Goal: Navigation & Orientation: Find specific page/section

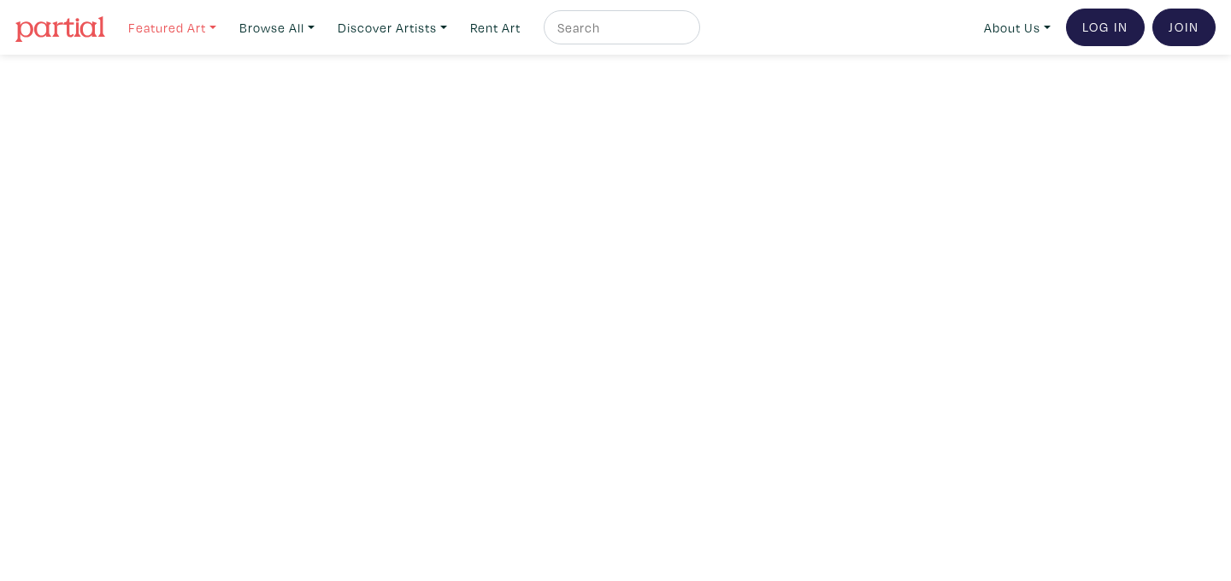
click at [201, 23] on link "Featured Art" at bounding box center [172, 27] width 103 height 35
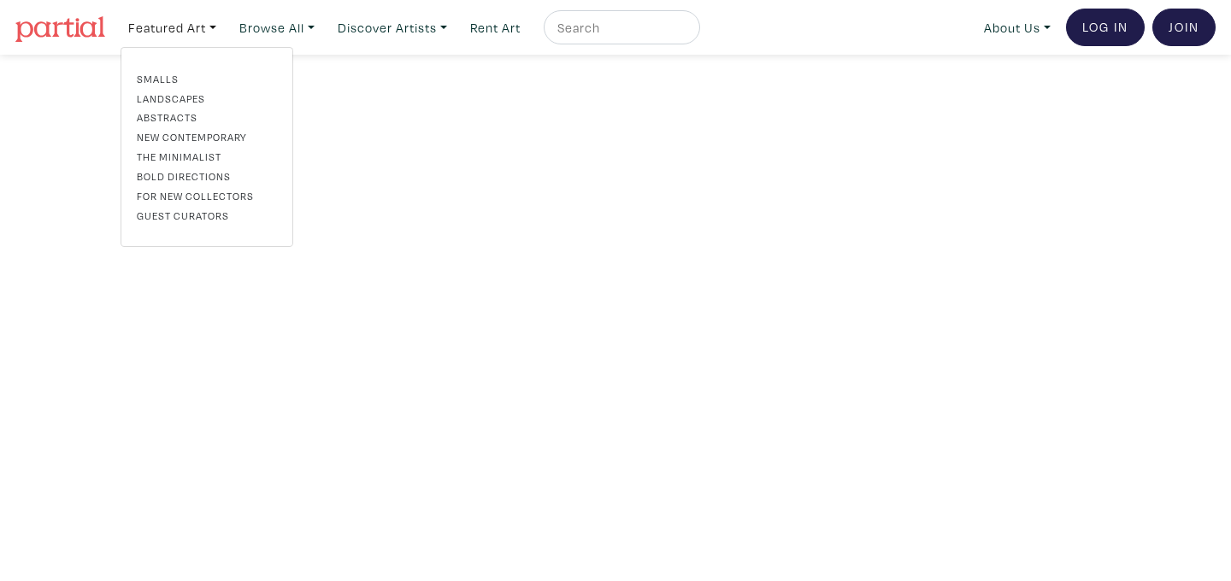
click at [180, 97] on link "Landscapes" at bounding box center [207, 98] width 140 height 15
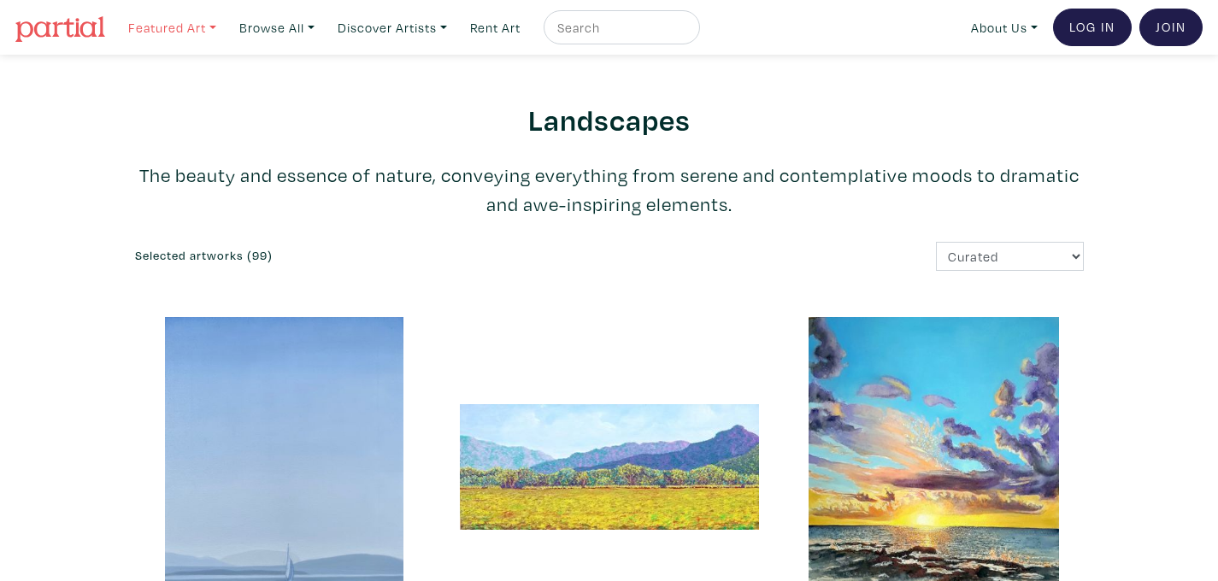
click at [180, 33] on link "Featured Art" at bounding box center [172, 27] width 103 height 35
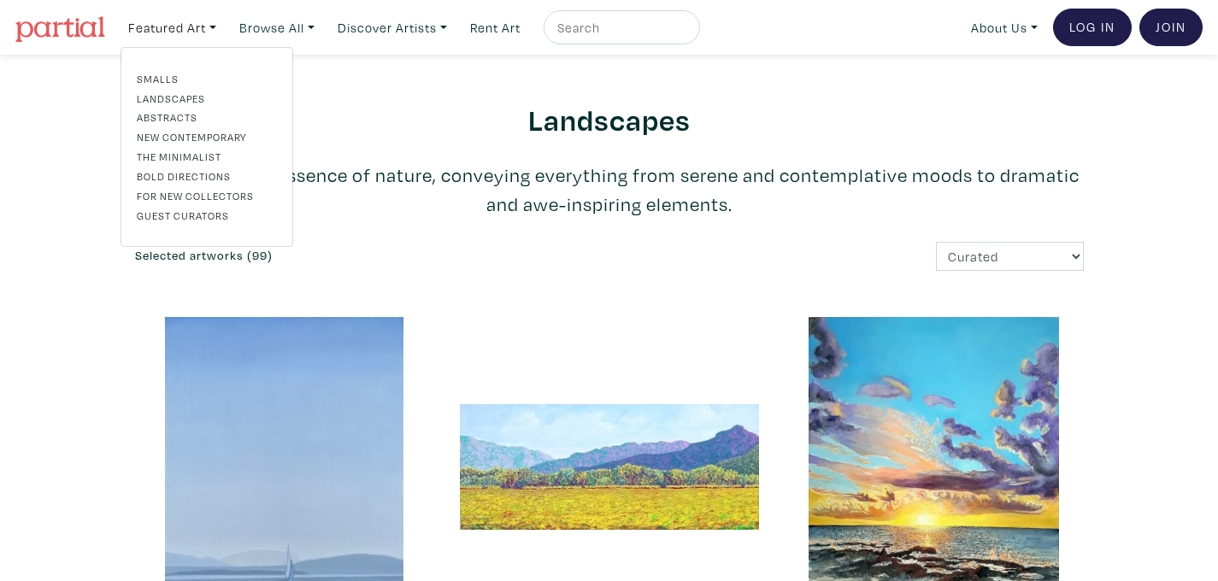
click at [185, 115] on link "Abstracts" at bounding box center [207, 116] width 140 height 15
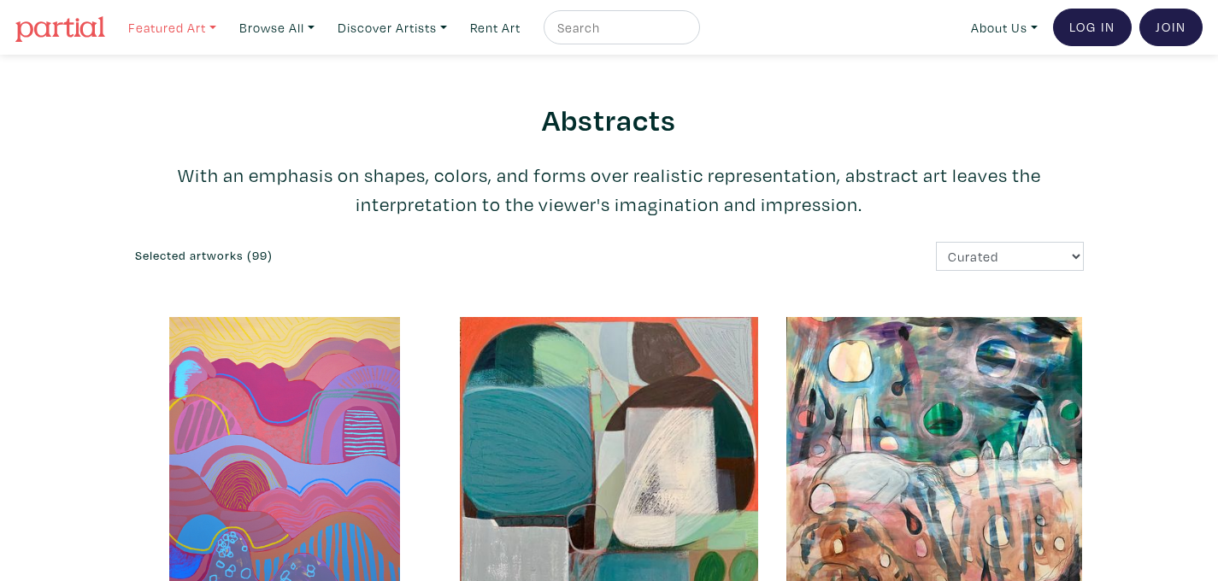
click at [199, 27] on link "Featured Art" at bounding box center [172, 27] width 103 height 35
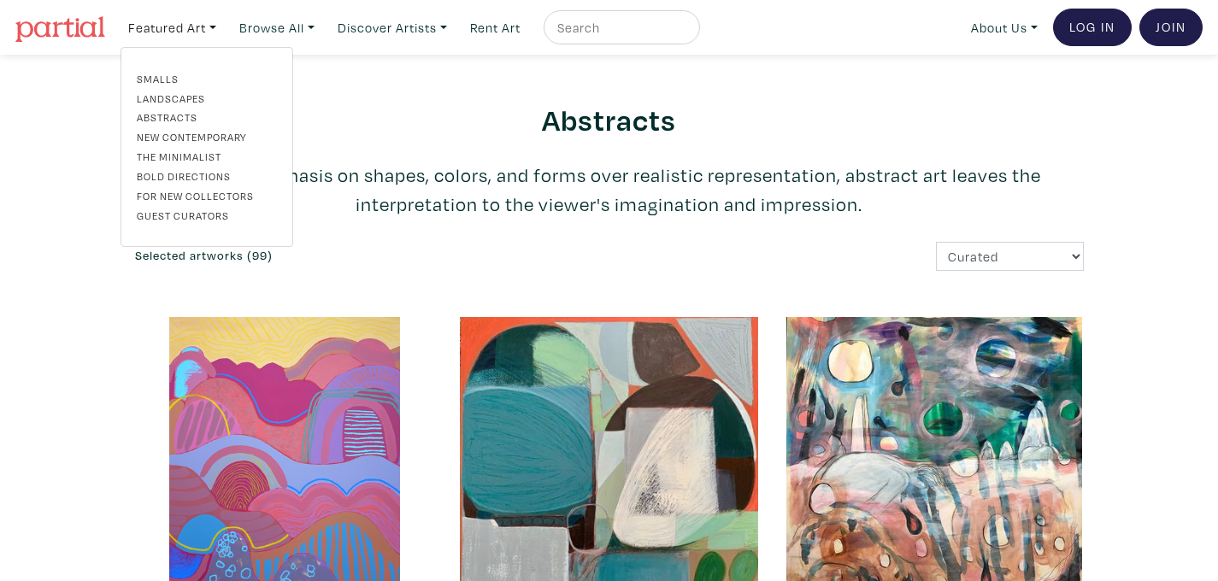
click at [186, 135] on link "New Contemporary" at bounding box center [207, 136] width 140 height 15
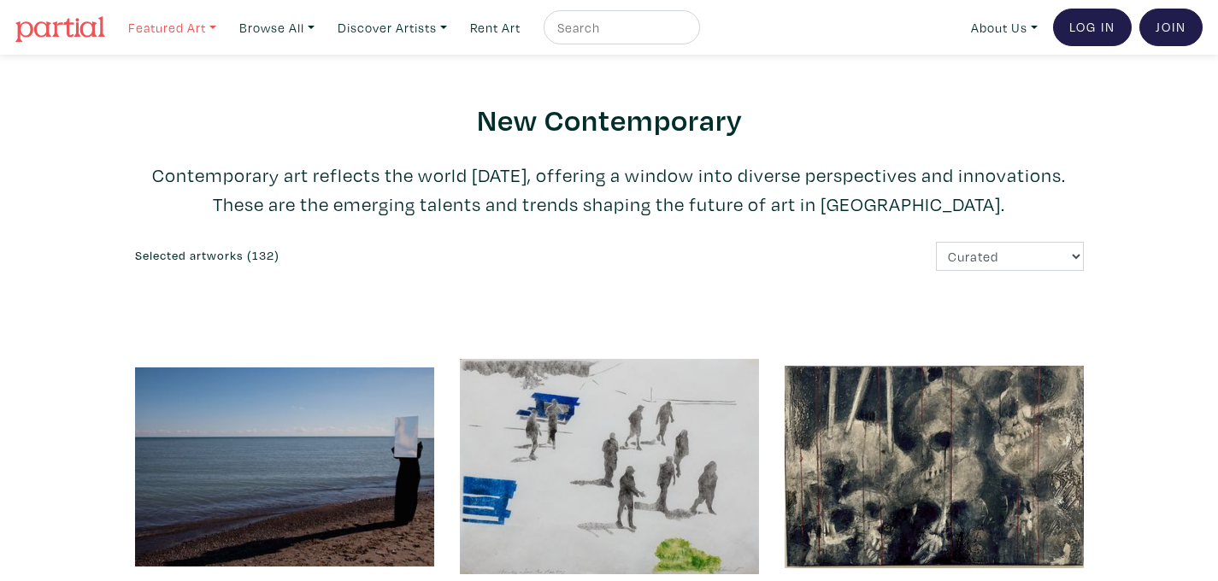
click at [186, 25] on link "Featured Art" at bounding box center [172, 27] width 103 height 35
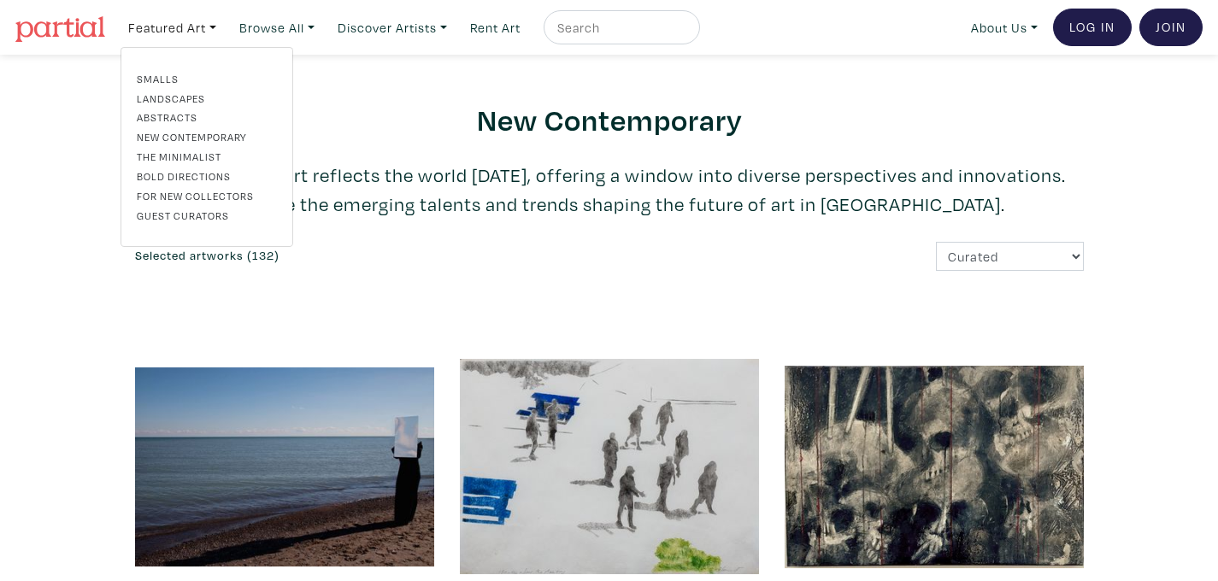
click at [206, 155] on link "The Minimalist" at bounding box center [207, 156] width 140 height 15
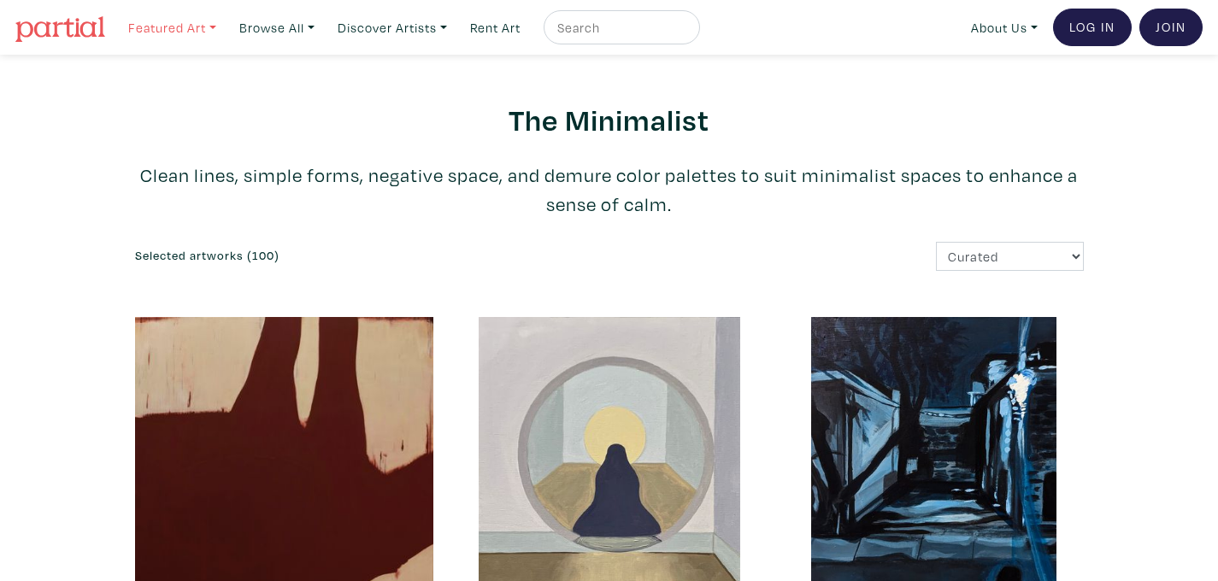
click at [207, 22] on link "Featured Art" at bounding box center [172, 27] width 103 height 35
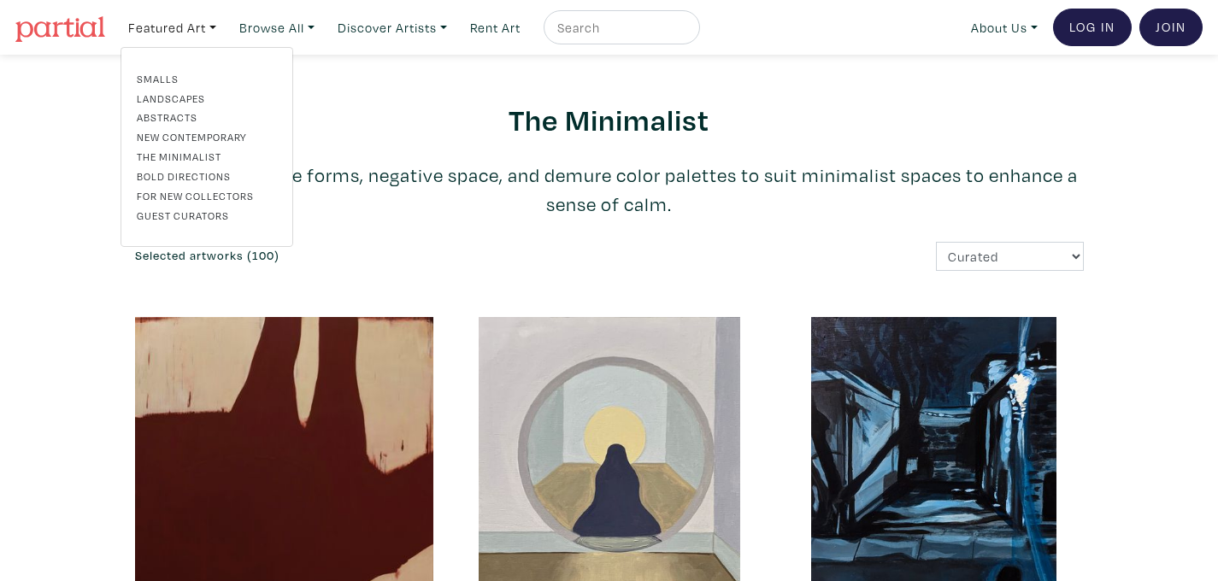
click at [183, 177] on link "Bold Directions" at bounding box center [207, 175] width 140 height 15
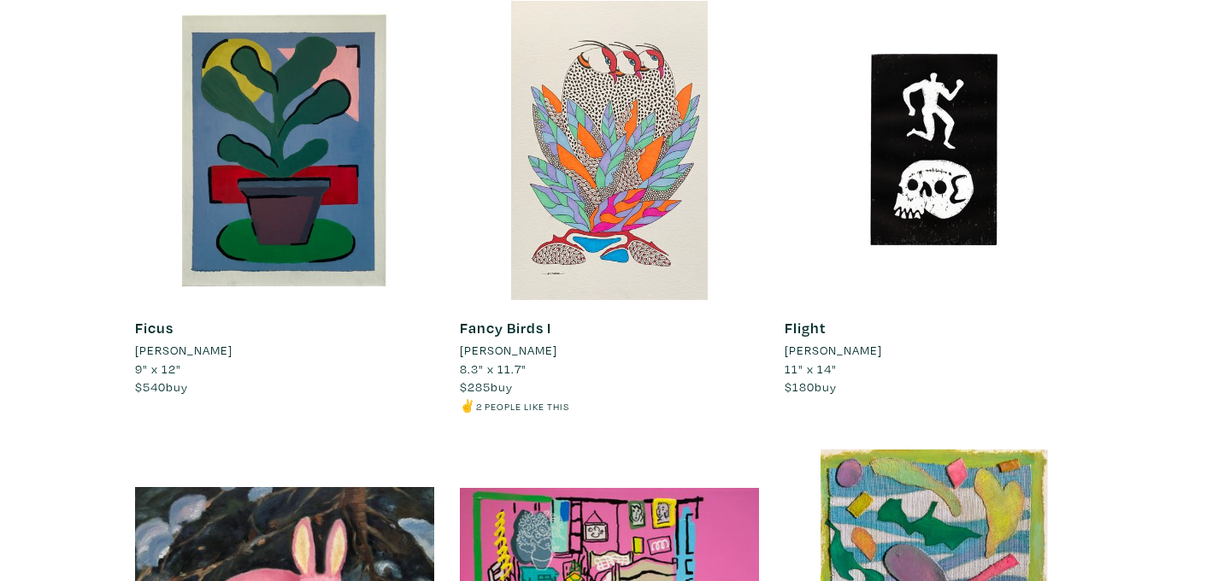
scroll to position [11552, 0]
